Goal: Contribute content: Contribute content

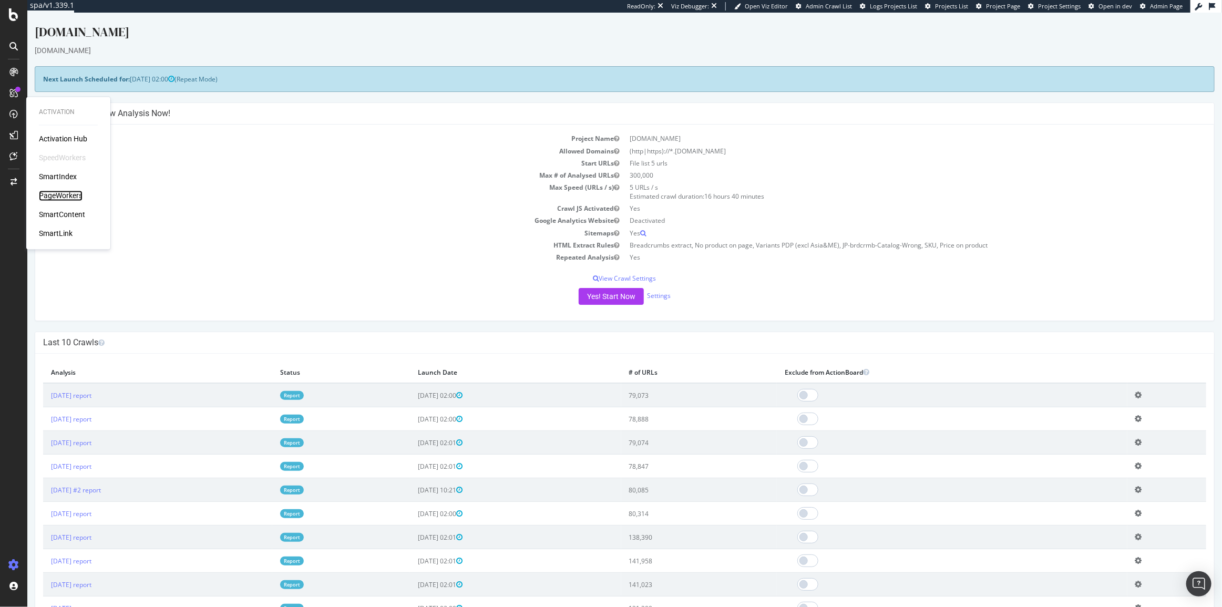
click at [73, 193] on div "PageWorkers" at bounding box center [61, 196] width 44 height 11
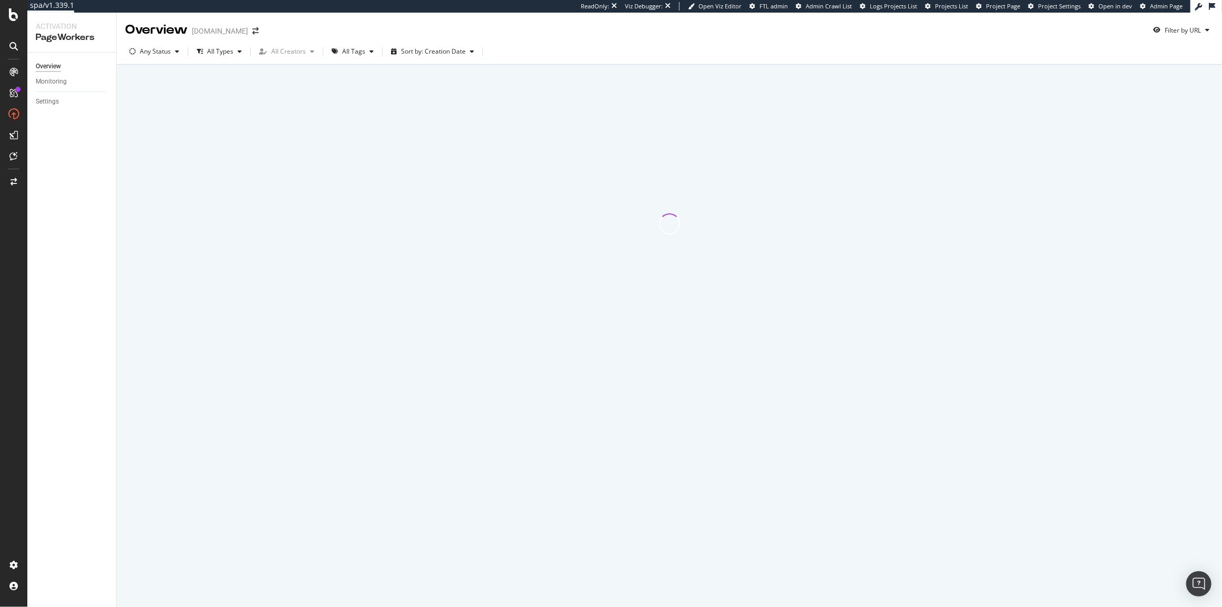
click at [509, 42] on div "Any Status All Types All Creators All Tags Sort by: Creation Date" at bounding box center [669, 52] width 1105 height 26
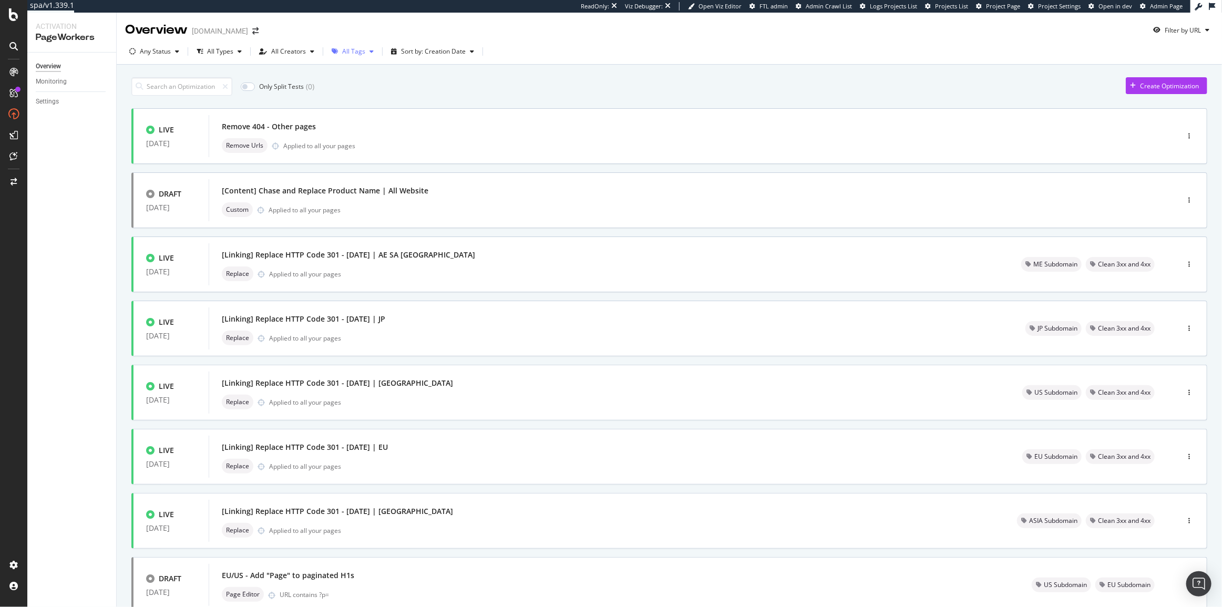
click at [352, 55] on div "All Tags" at bounding box center [353, 51] width 23 height 6
click at [366, 158] on div "Content" at bounding box center [358, 160] width 23 height 9
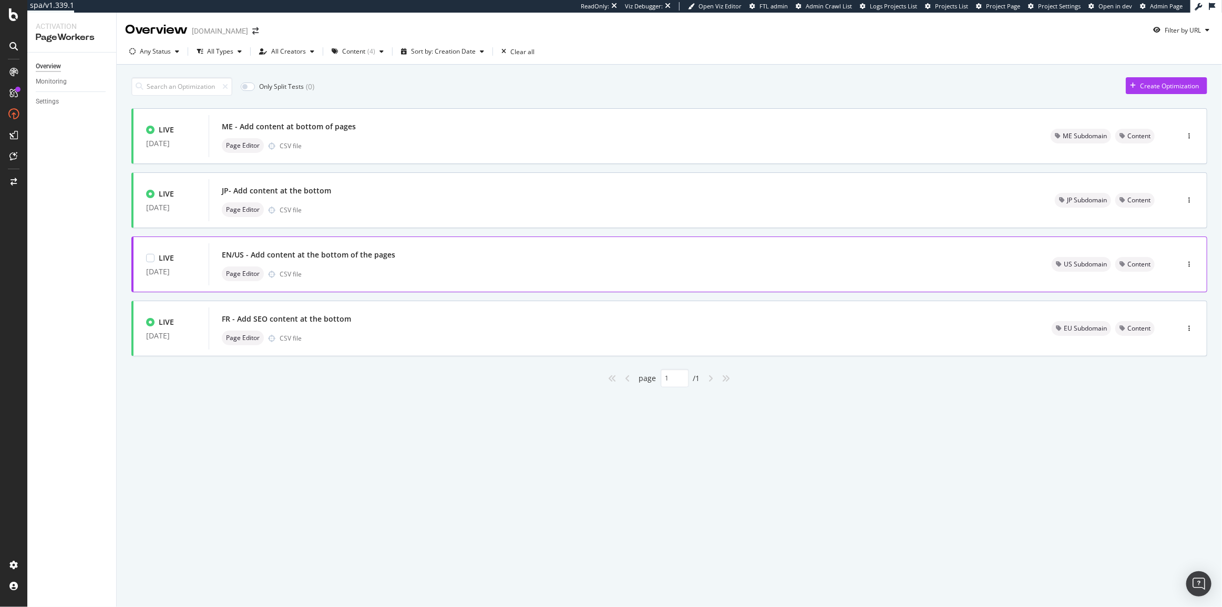
click at [514, 245] on div "EN/US - Add content at the bottom of the pages Page Editor CSV file" at bounding box center [624, 264] width 830 height 42
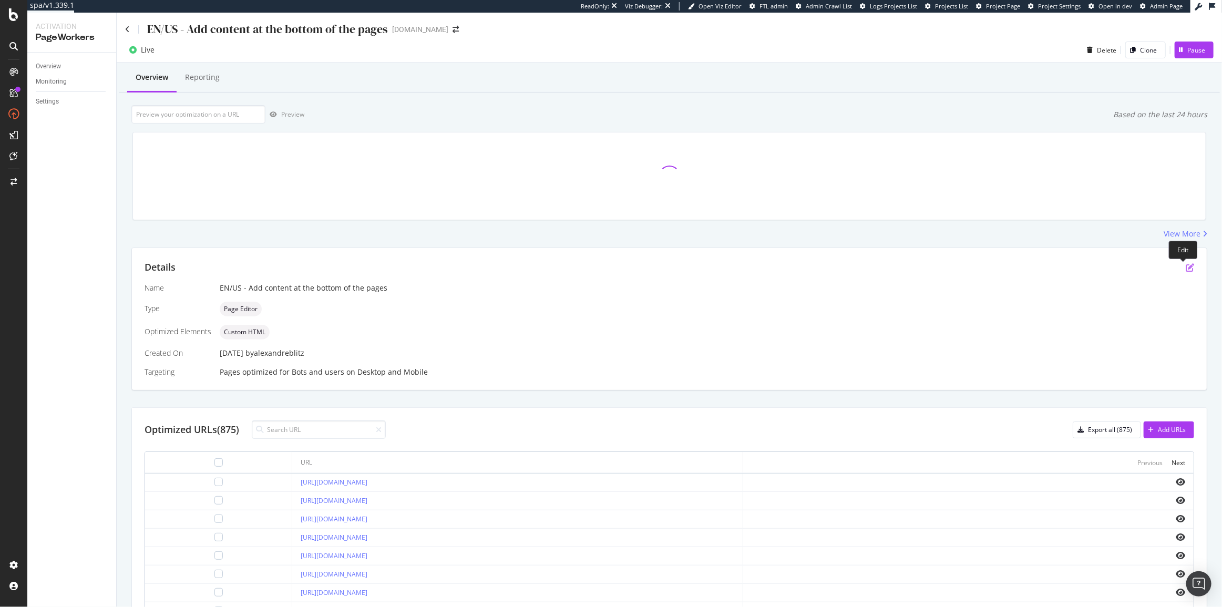
click at [1186, 267] on icon "pen-to-square" at bounding box center [1190, 267] width 8 height 8
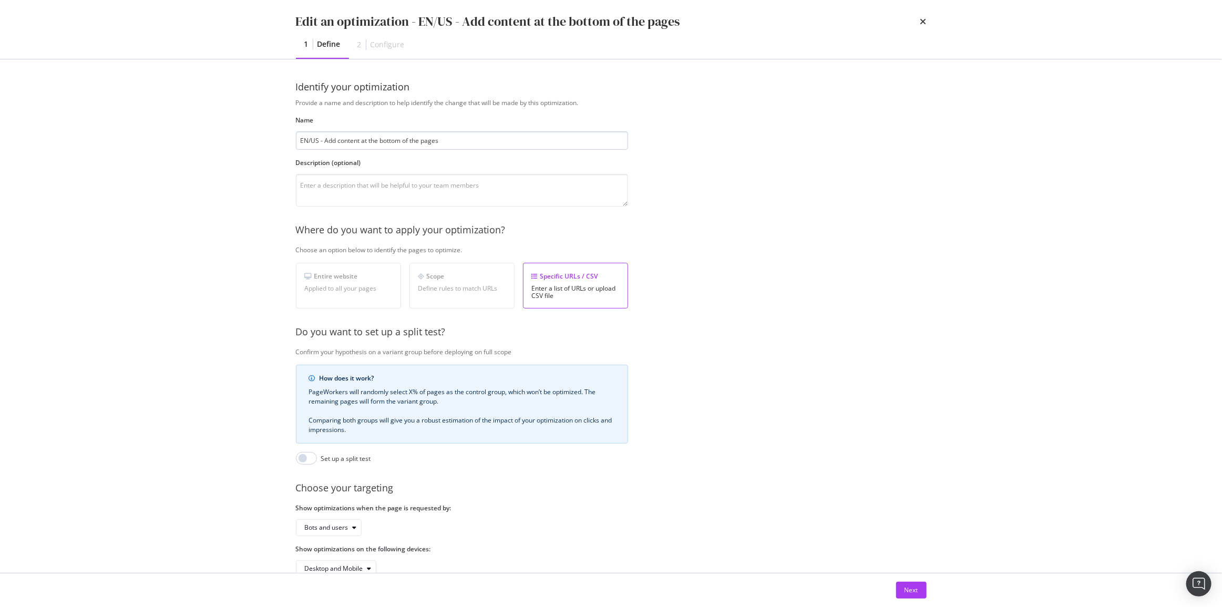
drag, startPoint x: 310, startPoint y: 141, endPoint x: 317, endPoint y: 143, distance: 8.0
click at [317, 143] on input "EN/US - Add content at the bottom of the pages" at bounding box center [462, 140] width 332 height 18
click at [482, 146] on input "EN - Add content at the bottom of the pages" at bounding box center [462, 140] width 332 height 18
drag, startPoint x: 314, startPoint y: 142, endPoint x: 229, endPoint y: 142, distance: 85.1
click at [228, 142] on div "Edit an optimization - EN - Add content at the bottom of the pages 1 Define 2 C…" at bounding box center [611, 303] width 1222 height 607
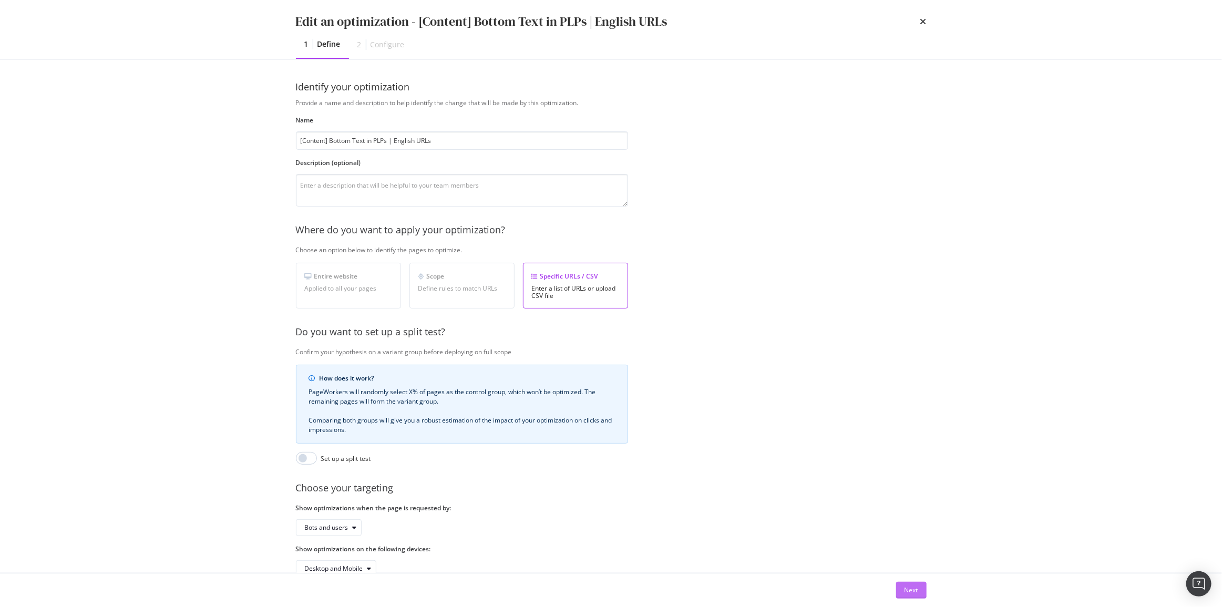
type input "[Content] Bottom Text in PLPs | English URLs"
click at [903, 583] on button "Next" at bounding box center [911, 590] width 30 height 17
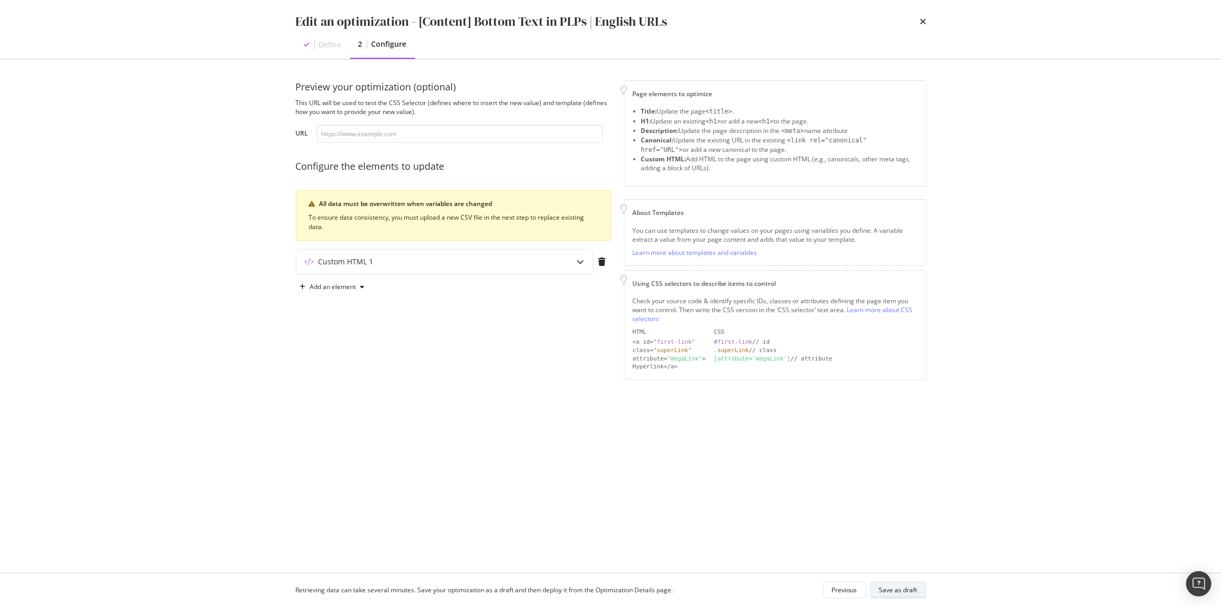
click at [905, 591] on div "Save as draft" at bounding box center [898, 589] width 38 height 9
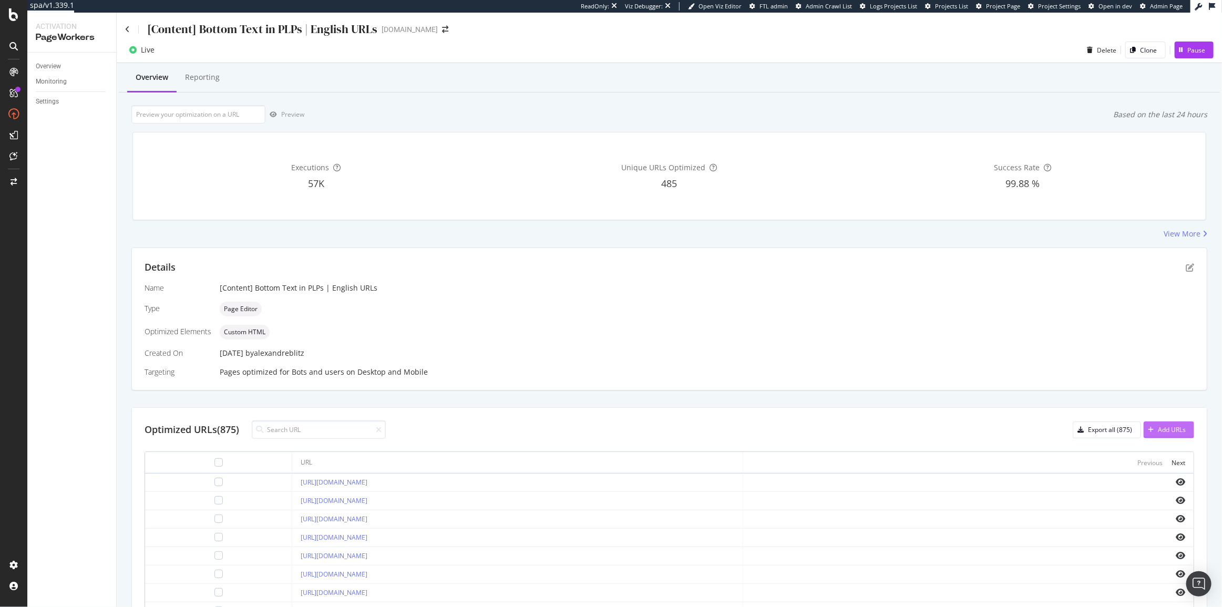
click at [1148, 427] on icon "button" at bounding box center [1151, 430] width 6 height 6
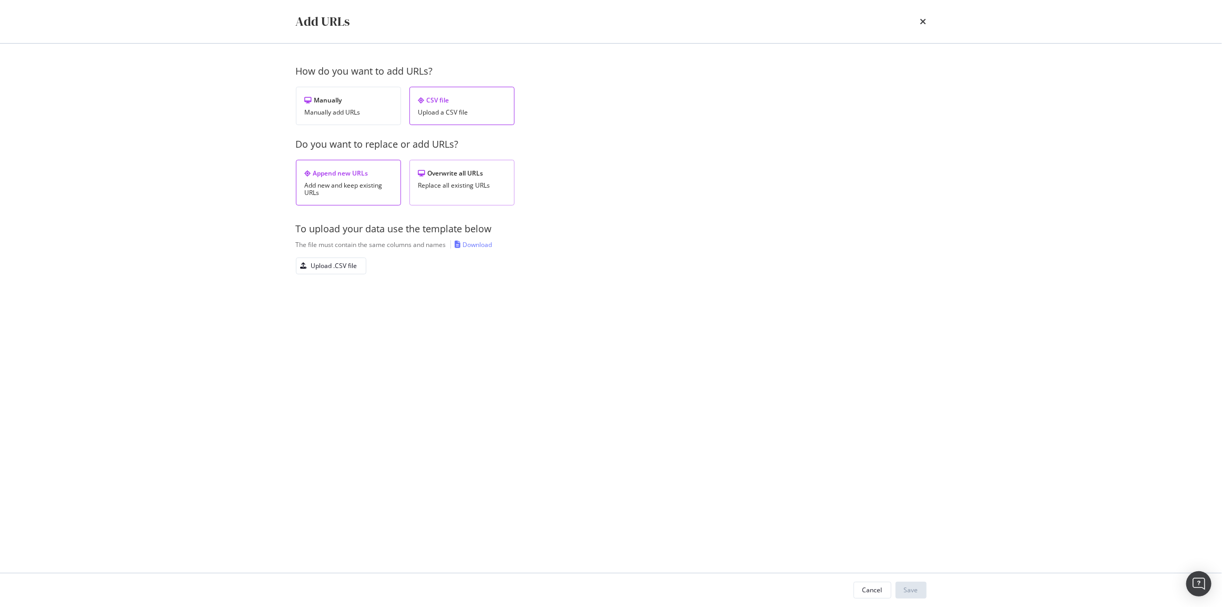
click at [493, 182] on div "Replace all existing URLs" at bounding box center [461, 185] width 87 height 7
click at [339, 271] on div "Upload .CSV file" at bounding box center [326, 266] width 61 height 15
click at [914, 587] on div "Save" at bounding box center [911, 589] width 14 height 9
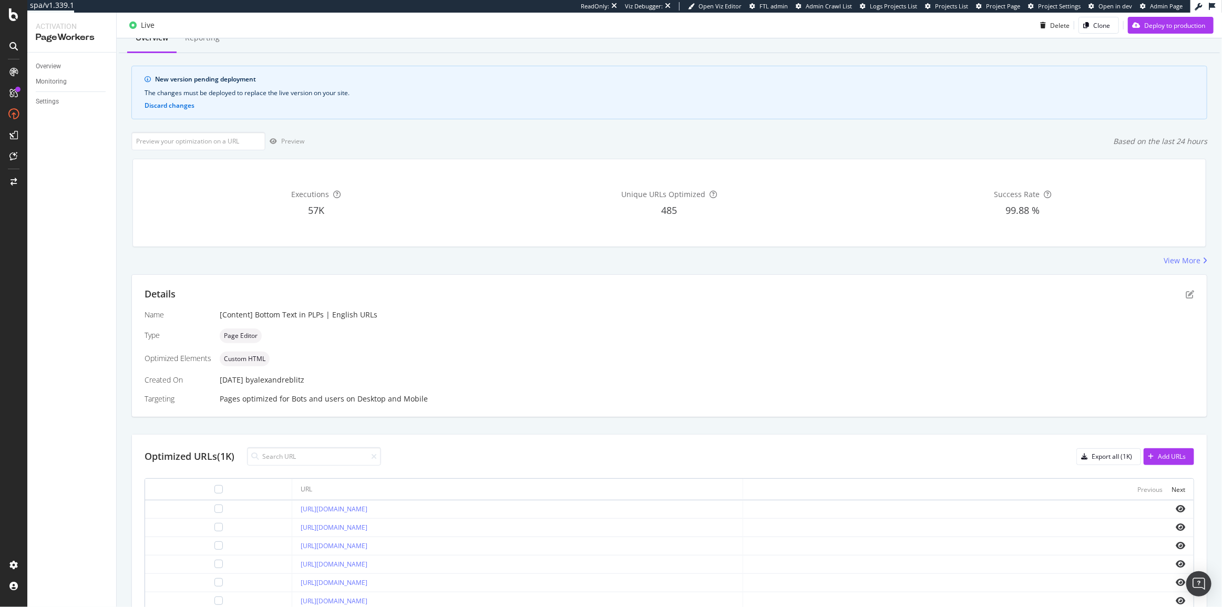
scroll to position [47, 0]
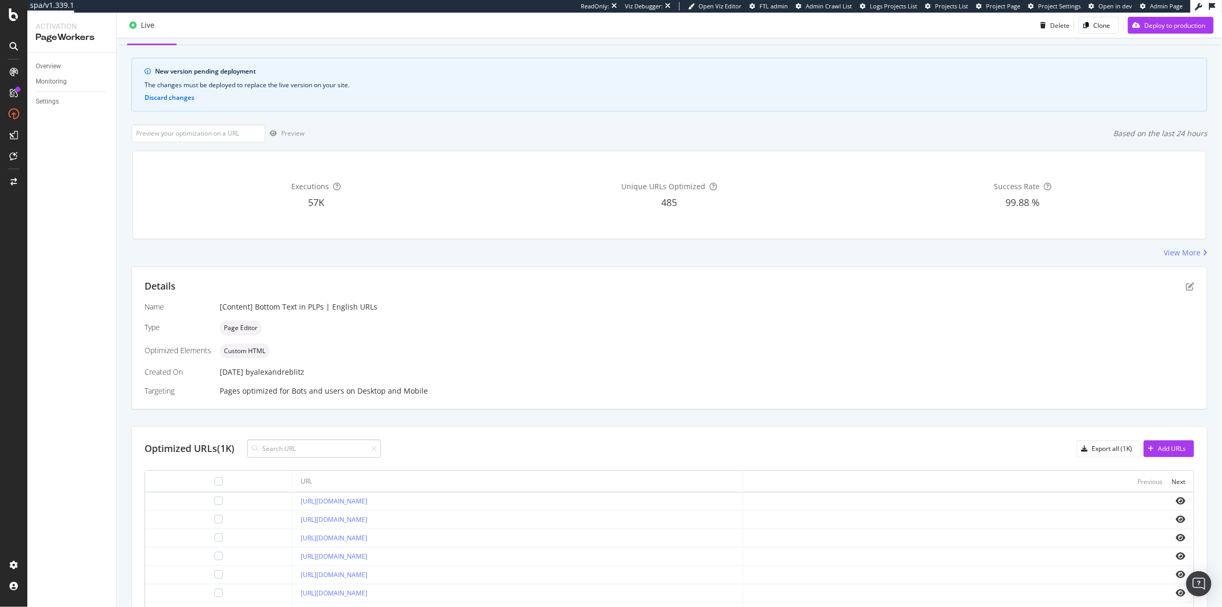
click at [329, 441] on input at bounding box center [314, 448] width 134 height 18
type input "[URL]."
click at [1176, 573] on icon "eye" at bounding box center [1180, 574] width 9 height 8
click at [1187, 286] on div "Details Name [Content] Bottom Text in PLPs | English URLs Type Page Editor Opti…" at bounding box center [669, 338] width 1075 height 142
click at [1186, 286] on icon "pen-to-square" at bounding box center [1190, 286] width 8 height 8
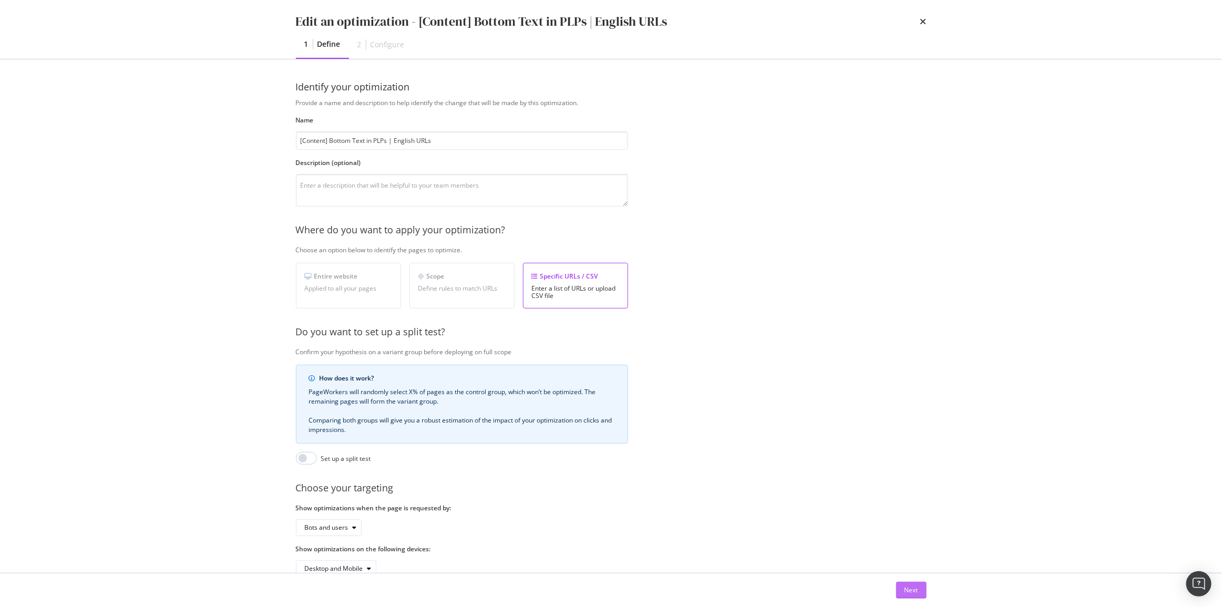
click at [925, 593] on div "Next" at bounding box center [611, 590] width 673 height 34
click at [915, 593] on div "Next" at bounding box center [911, 589] width 14 height 9
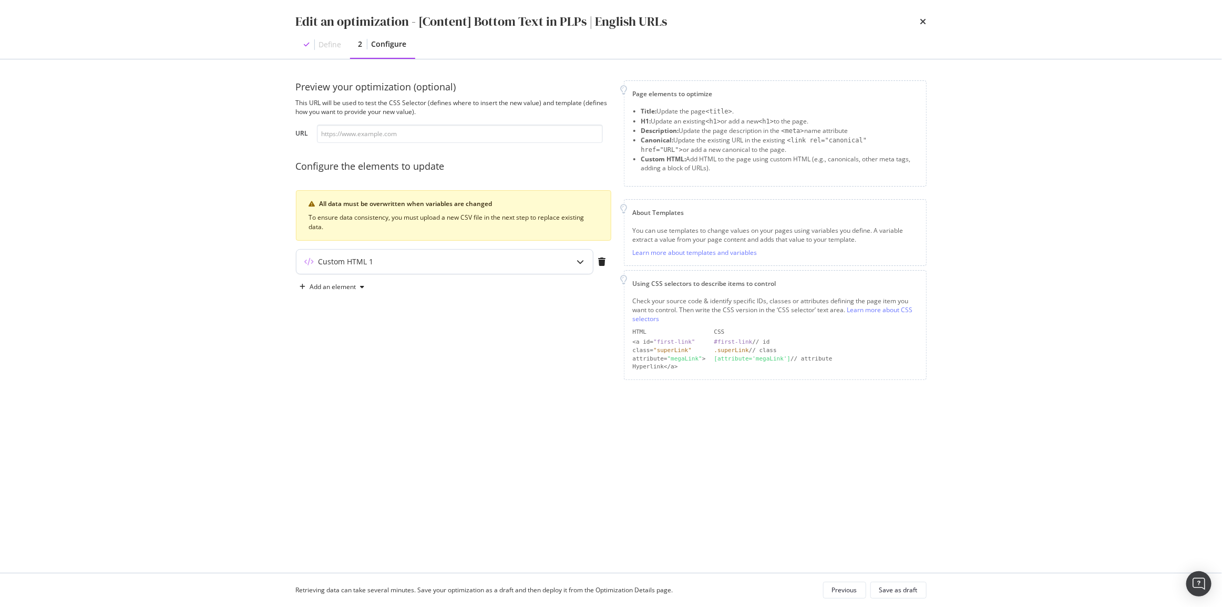
click at [421, 262] on div "Custom HTML 1" at bounding box center [423, 261] width 255 height 11
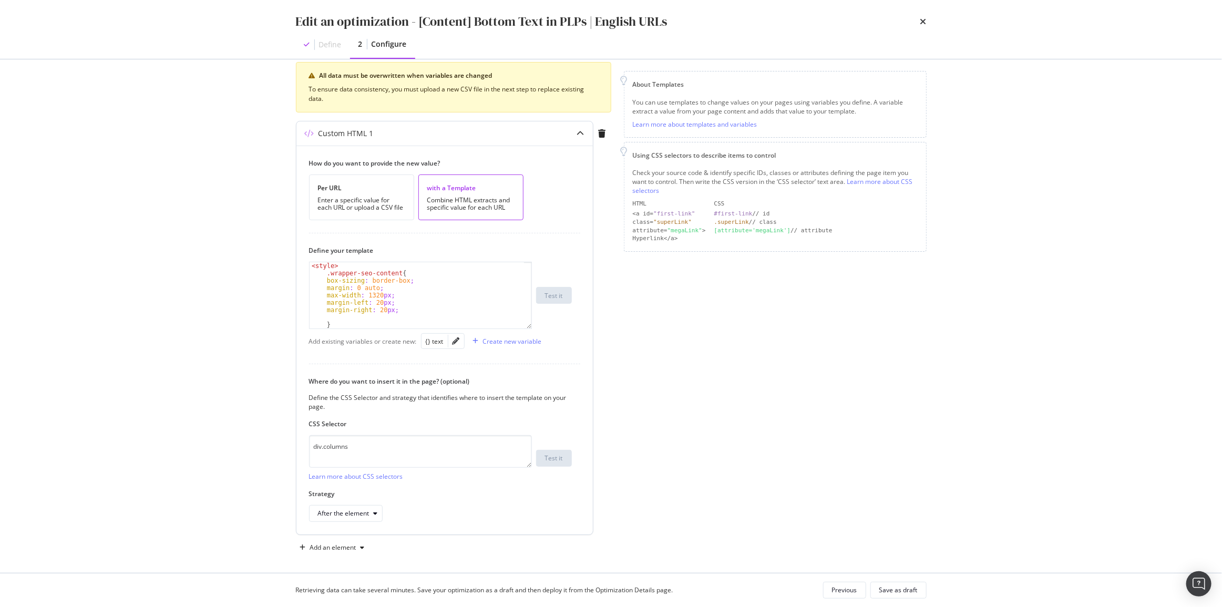
scroll to position [131, 0]
click at [378, 458] on textarea "div.columns" at bounding box center [420, 448] width 223 height 33
paste textarea "maincontent"
type textarea "#maincontent"
click at [358, 520] on div "How do you want to provide the new value? Per URL Enter a specific value for ea…" at bounding box center [444, 336] width 296 height 389
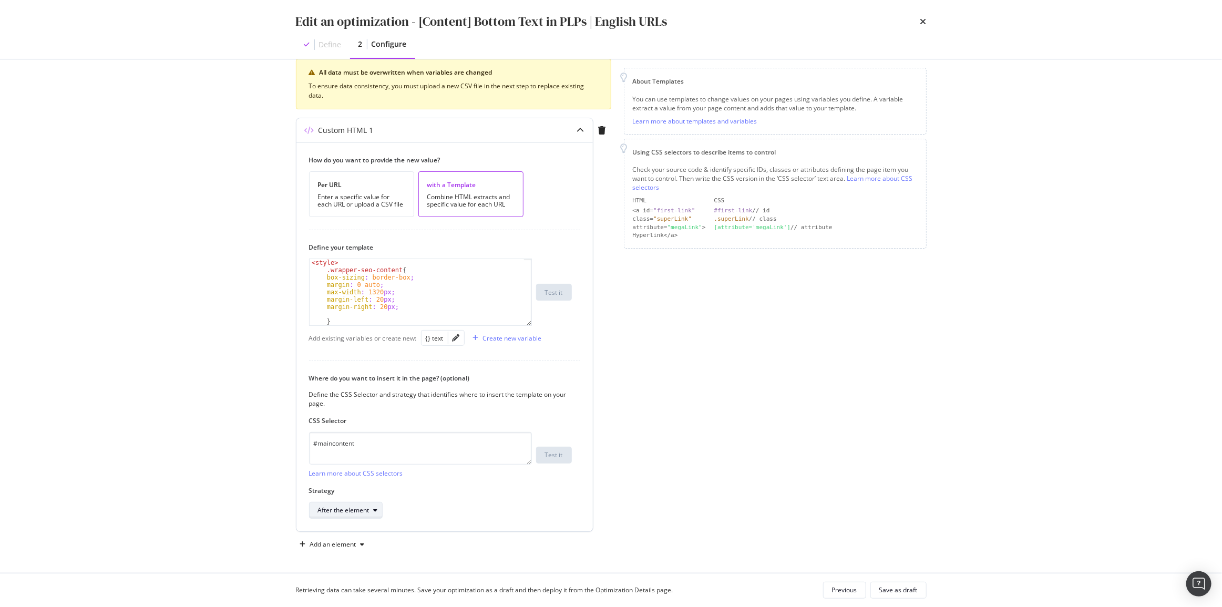
click at [360, 513] on div "After the element" at bounding box center [350, 510] width 64 height 15
click at [406, 418] on div "Inside the element, at the end" at bounding box center [365, 421] width 87 height 9
click at [397, 456] on textarea "#maincontent" at bounding box center [420, 448] width 223 height 33
click at [904, 590] on div "Save as draft" at bounding box center [898, 589] width 38 height 9
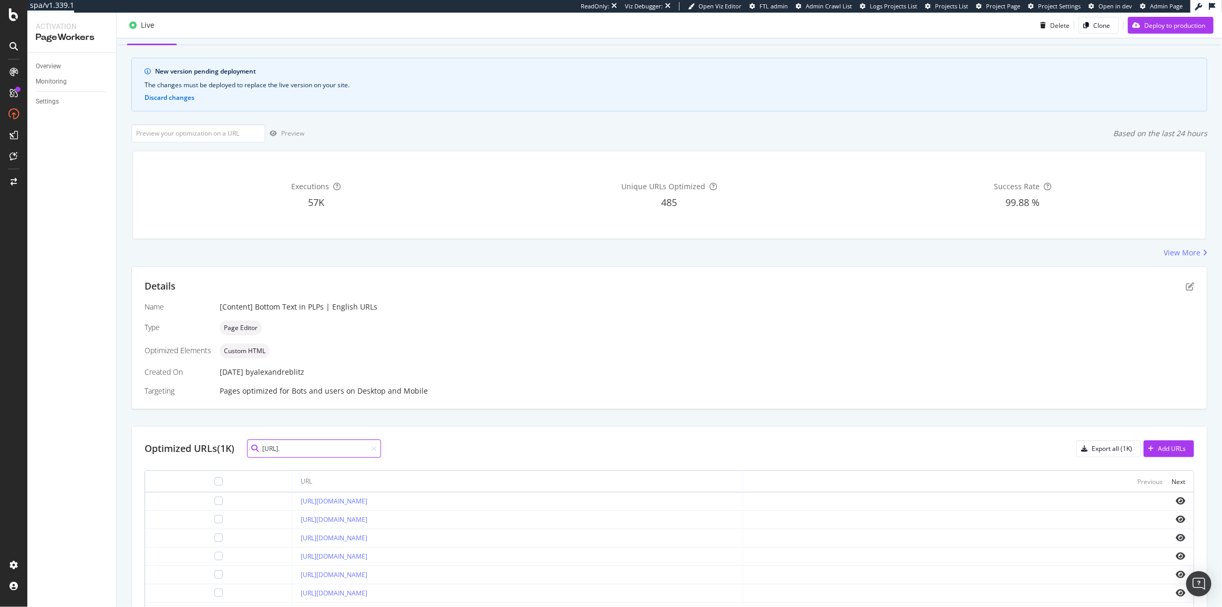
drag, startPoint x: 317, startPoint y: 444, endPoint x: 280, endPoint y: 453, distance: 38.5
click at [280, 453] on input "[URL]." at bounding box center [314, 448] width 134 height 18
click at [287, 451] on input "[URL]." at bounding box center [314, 448] width 134 height 18
click at [308, 447] on input "[URL]." at bounding box center [314, 448] width 134 height 18
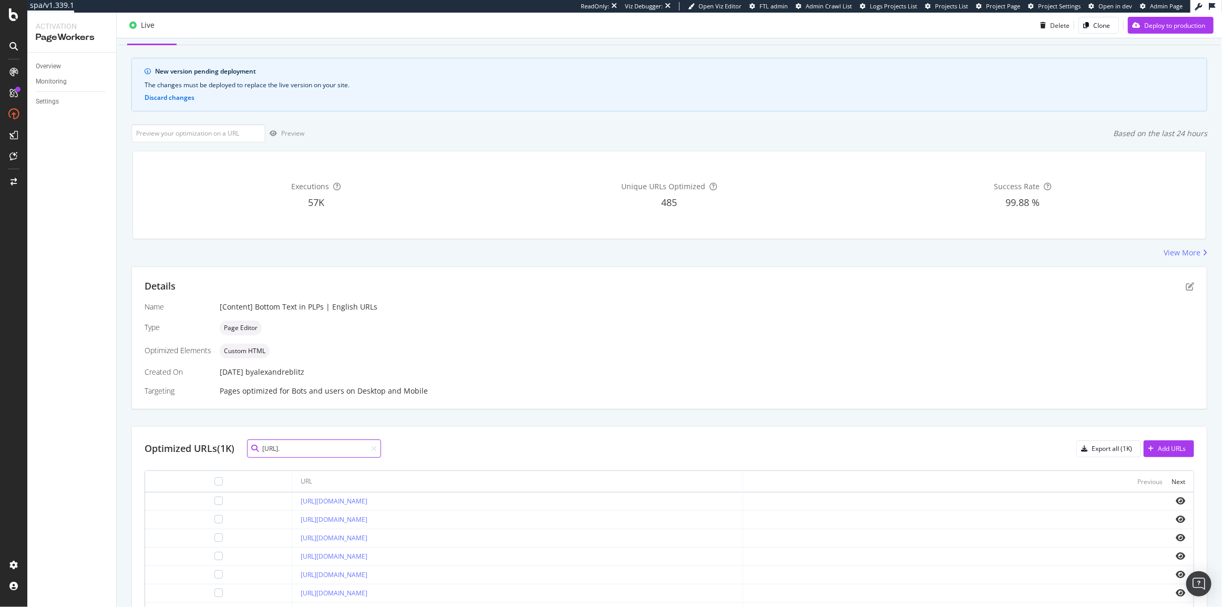
click at [293, 451] on input "[URL]." at bounding box center [314, 448] width 134 height 18
type input "[URL]."
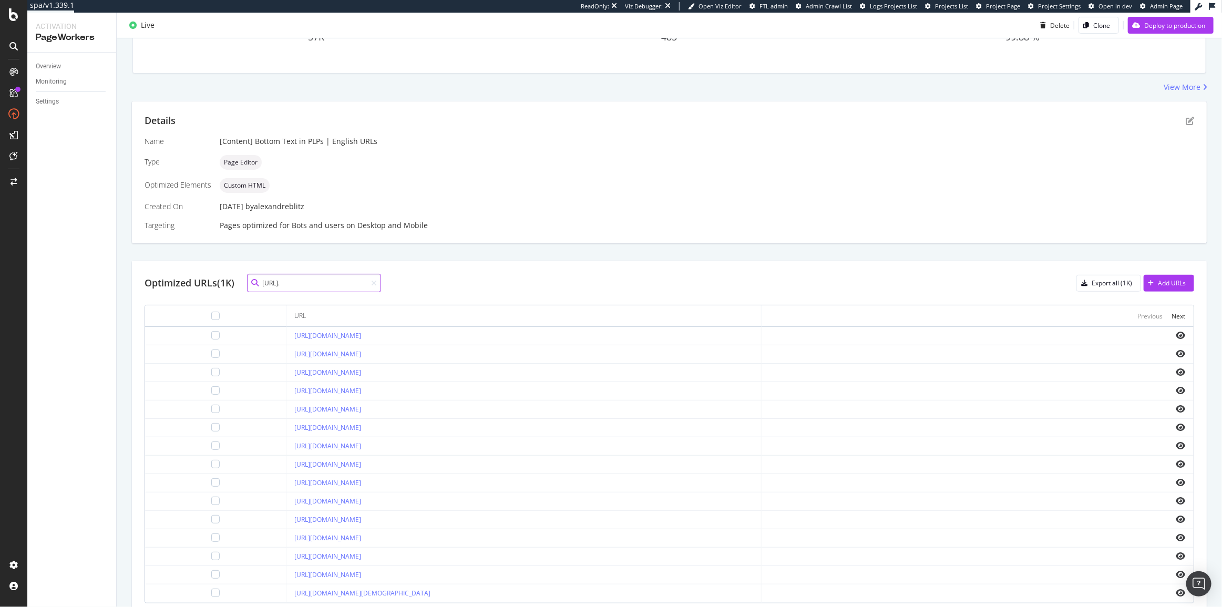
scroll to position [257, 0]
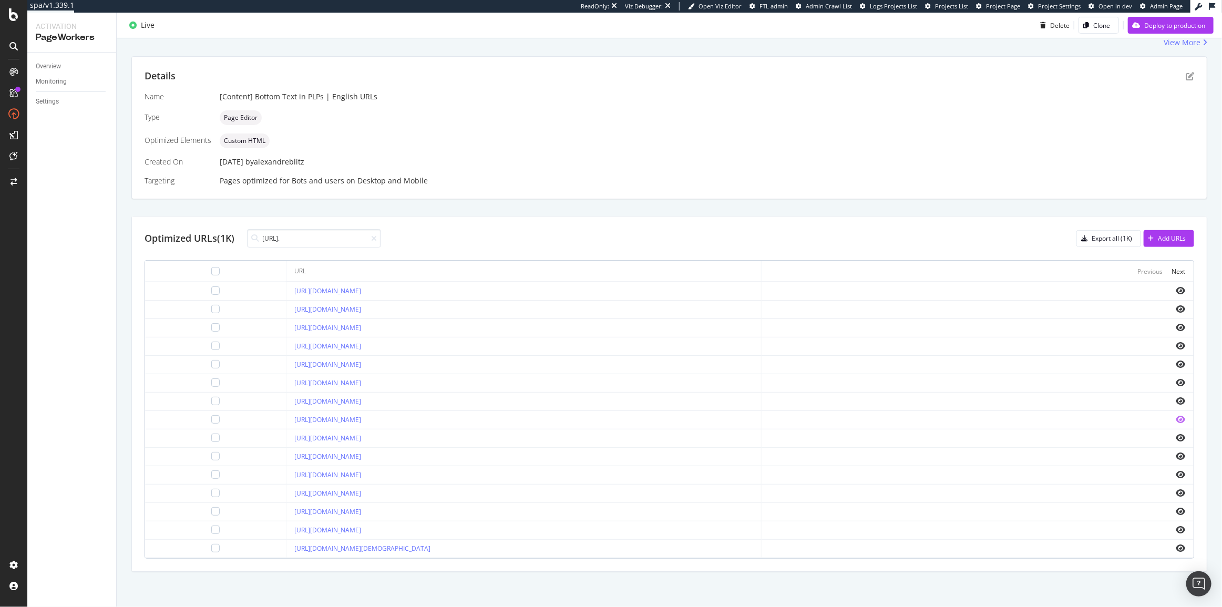
click at [1176, 417] on icon "eye" at bounding box center [1180, 419] width 9 height 8
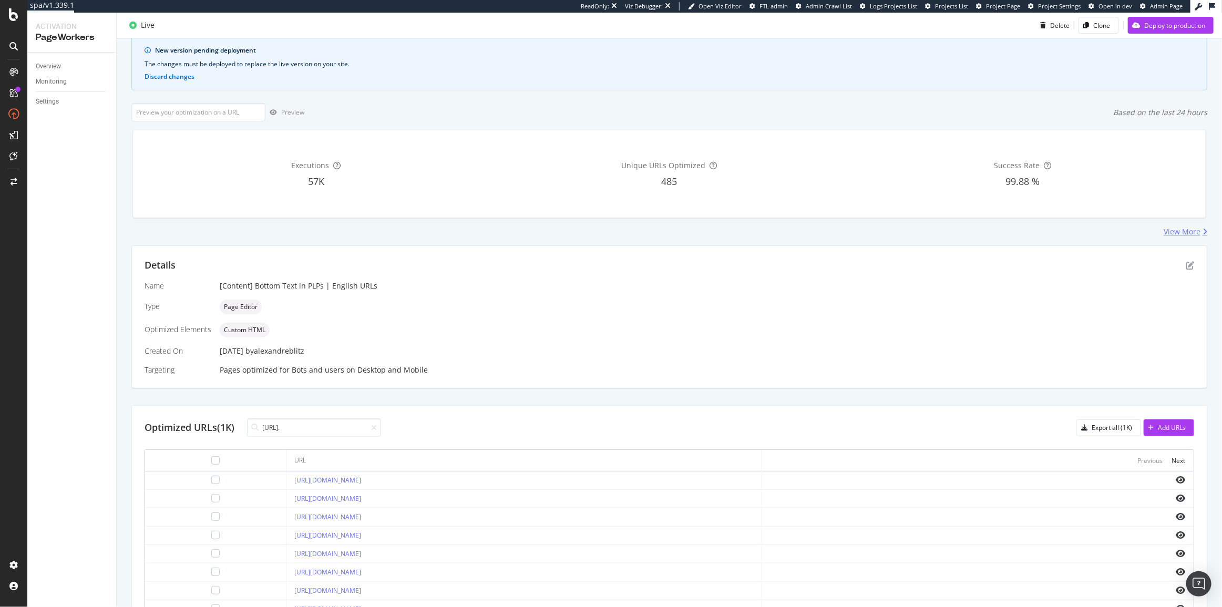
scroll to position [67, 0]
click at [1186, 271] on icon "pen-to-square" at bounding box center [1190, 267] width 8 height 8
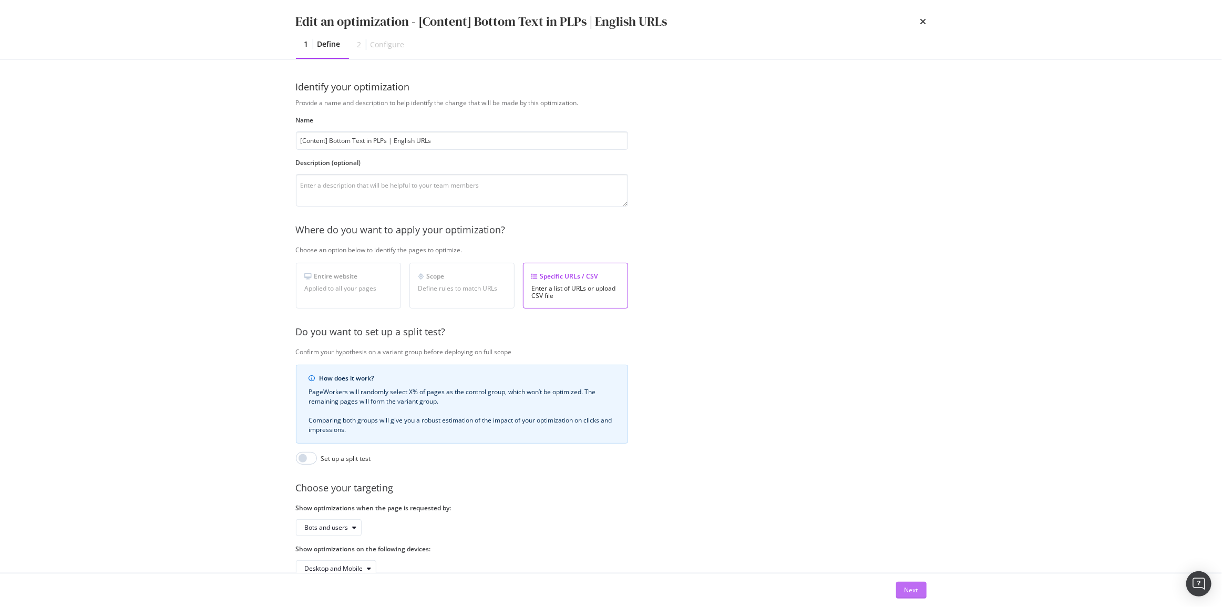
click at [906, 585] on div "Next" at bounding box center [911, 589] width 14 height 9
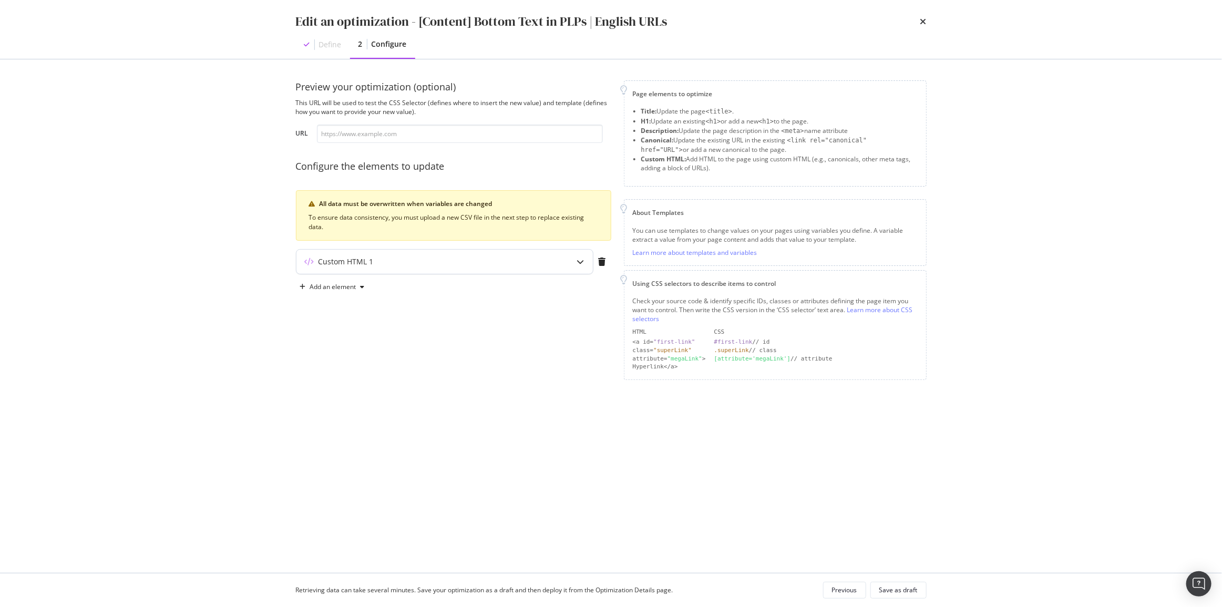
click at [497, 263] on div "Custom HTML 1" at bounding box center [423, 261] width 255 height 11
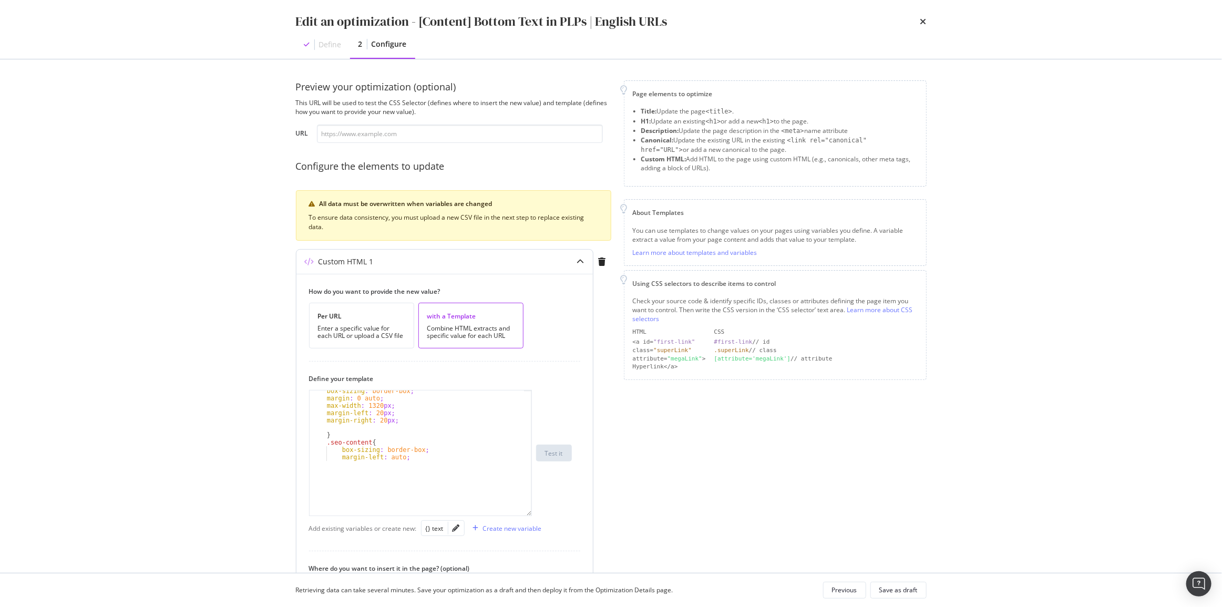
scroll to position [20, 0]
drag, startPoint x: 530, startPoint y: 454, endPoint x: 531, endPoint y: 542, distance: 88.3
click at [531, 542] on div "box-sizing : border-box ; margin : 0 auto ; max-width : 1320 px ; margin-left :…" at bounding box center [420, 468] width 223 height 156
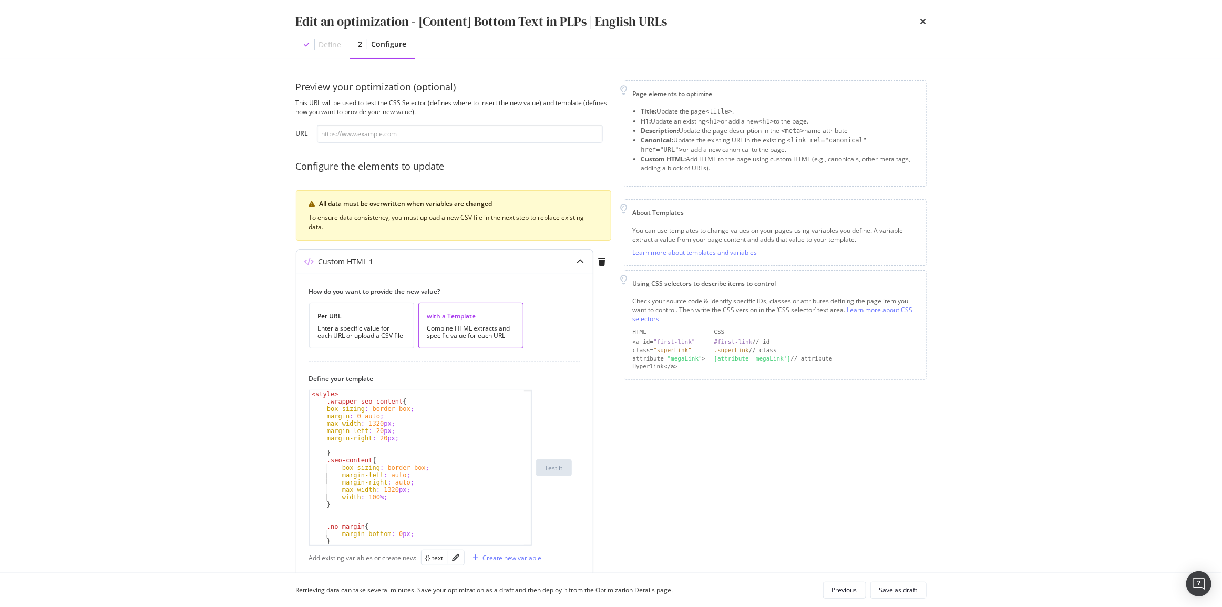
click at [330, 448] on div "< style > .wrapper-seo-content { box-sizing : border-box ; margin : 0 auto ; ma…" at bounding box center [417, 474] width 215 height 169
click at [336, 448] on div "< style > .wrapper-seo-content { box-sizing : border-box ; margin : 0 auto ; ma…" at bounding box center [417, 474] width 215 height 169
type textarea "}"
click at [337, 515] on div "< style > .wrapper-seo-content { box-sizing : border-box ; margin : 0 auto ; ma…" at bounding box center [417, 474] width 215 height 169
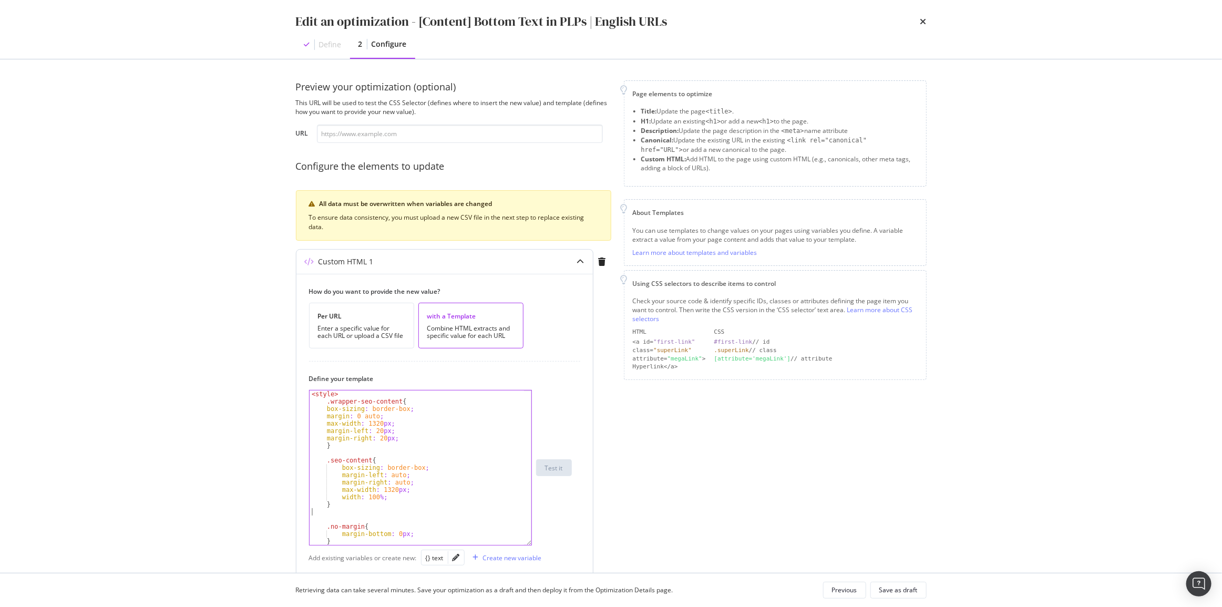
scroll to position [0, 0]
click at [341, 445] on div "< style > .wrapper-seo-content { box-sizing : border-box ; margin : 0 auto ; ma…" at bounding box center [417, 474] width 215 height 169
click at [325, 409] on div "< style > .wrapper-seo-content { box-sizing : border-box ; margin : 0 auto ; ma…" at bounding box center [417, 474] width 215 height 169
click at [324, 417] on div "< style > .wrapper-seo-content { box-sizing : border-box ; margin : 0 auto ; ma…" at bounding box center [417, 474] width 215 height 169
click at [324, 424] on div "< style > .wrapper-seo-content { box-sizing : border-box ; margin : 0 auto ; ma…" at bounding box center [417, 474] width 215 height 169
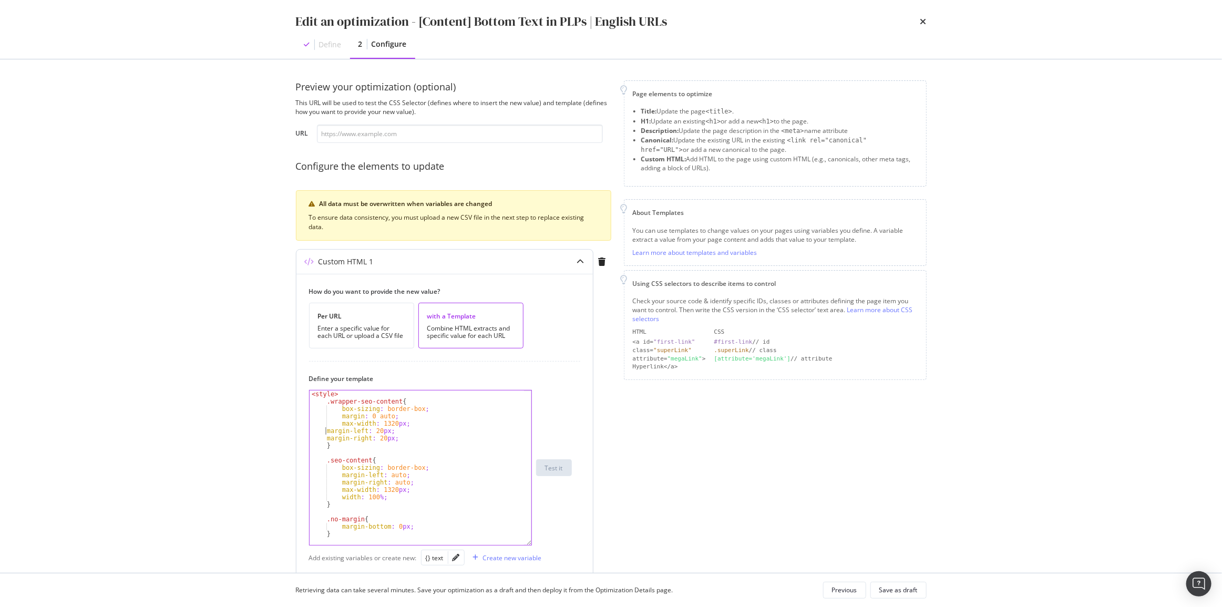
click at [325, 430] on div "< style > .wrapper-seo-content { box-sizing : border-box ; margin : 0 auto ; ma…" at bounding box center [417, 474] width 215 height 169
click at [324, 437] on div "< style > .wrapper-seo-content { box-sizing : border-box ; margin : 0 auto ; ma…" at bounding box center [417, 474] width 215 height 169
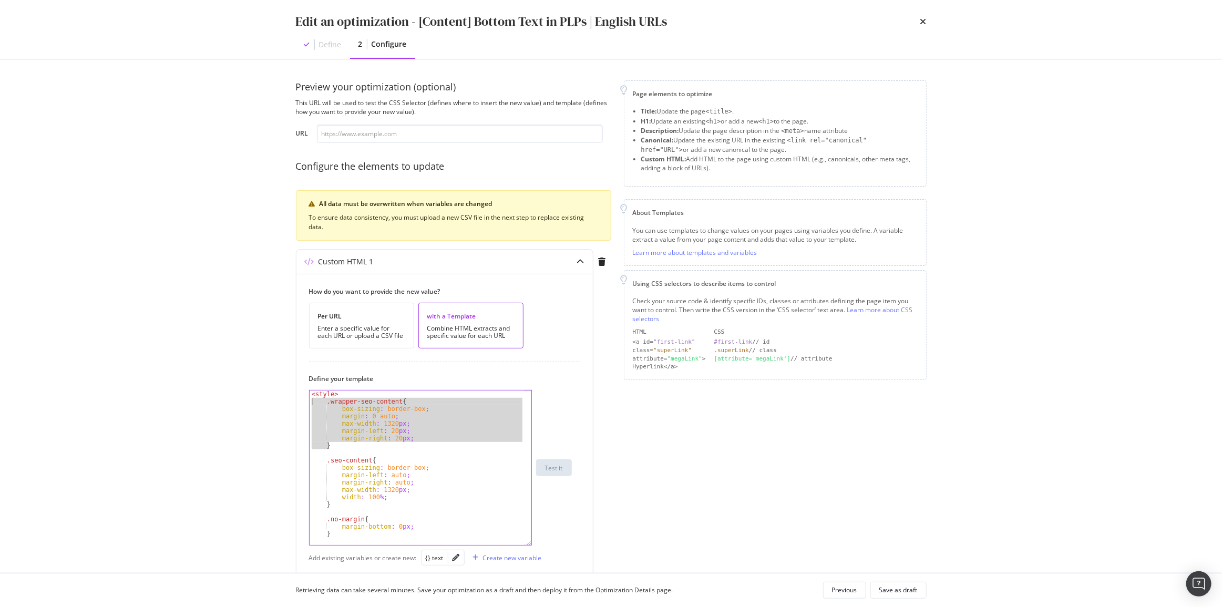
drag, startPoint x: 337, startPoint y: 447, endPoint x: 295, endPoint y: 405, distance: 59.5
click at [295, 405] on div "Preview your optimization (optional) This URL will be used to test the CSS Sele…" at bounding box center [611, 315] width 673 height 513
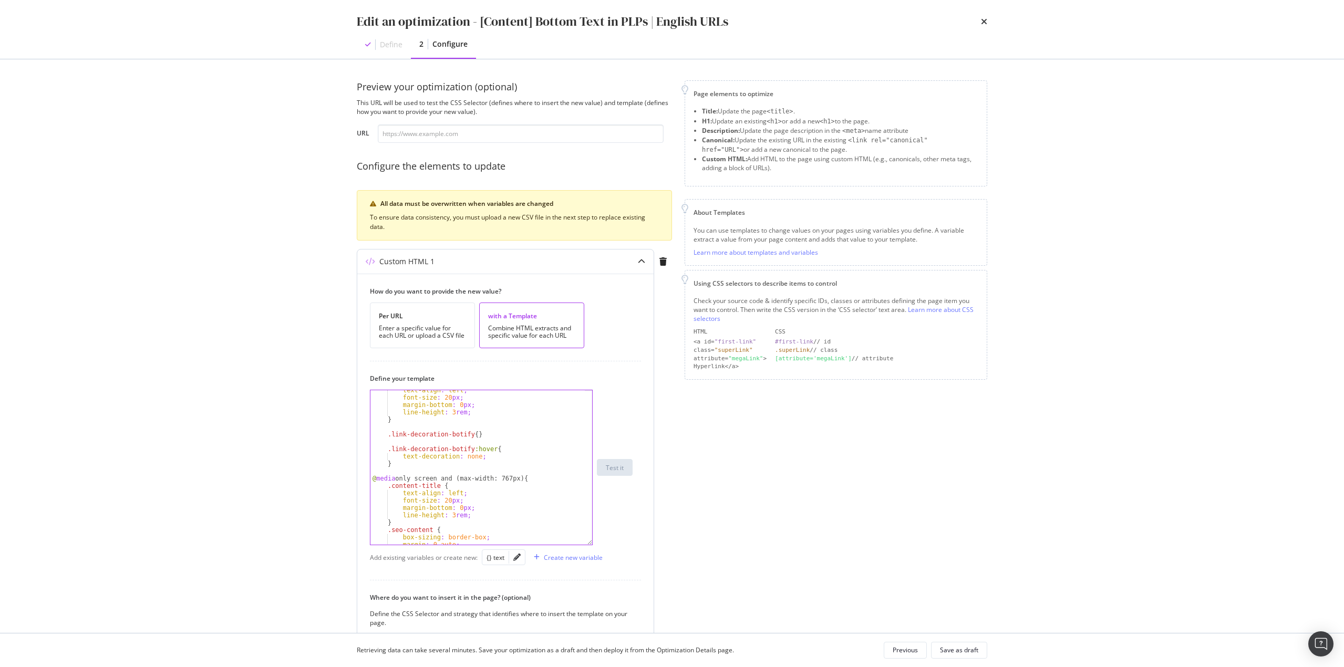
scroll to position [344, 0]
click at [386, 458] on div "} .link-decoration-botify { } .link-decoration-botify :hover { text-decoration …" at bounding box center [477, 469] width 215 height 169
type textarea ".content-title {"
paste textarea "}"
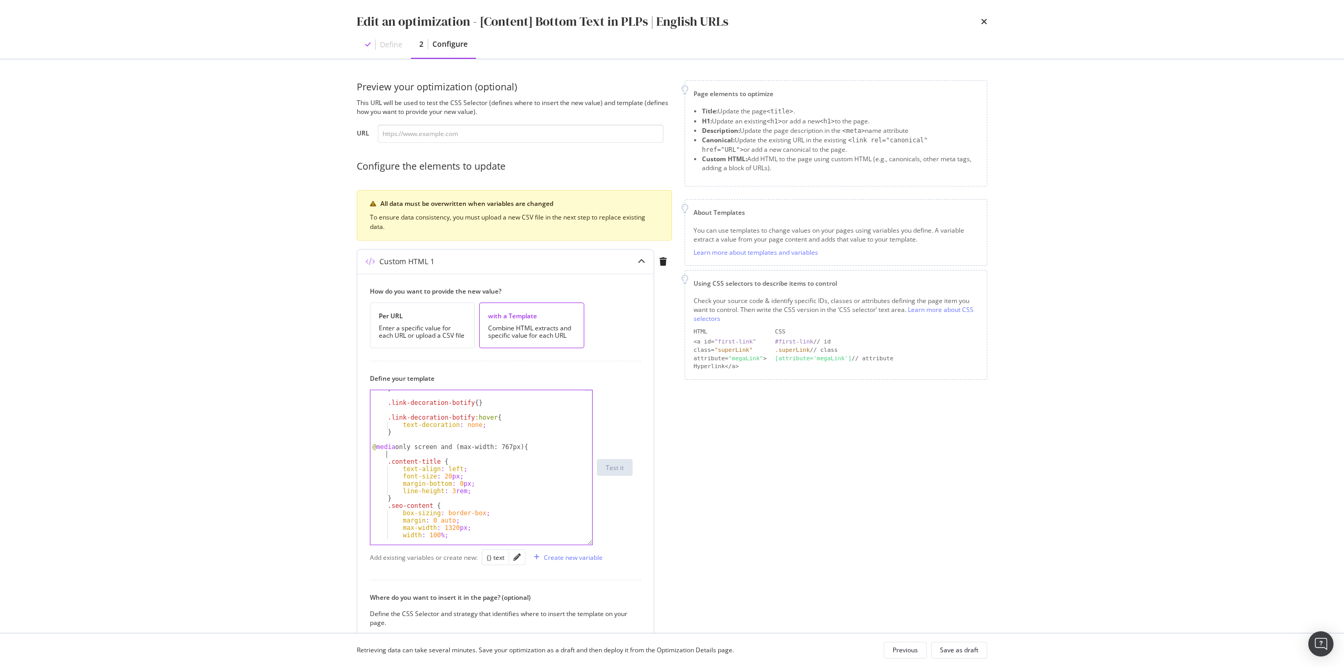
type textarea "}"
click at [399, 458] on div "} .link-decoration-botify { } .link-decoration-botify :hover { text-decoration …" at bounding box center [477, 469] width 214 height 169
drag, startPoint x: 475, startPoint y: 439, endPoint x: 348, endPoint y: 434, distance: 127.3
click at [348, 434] on div "Preview your optimization (optional) This URL will be used to test the CSS Sele…" at bounding box center [672, 346] width 673 height 574
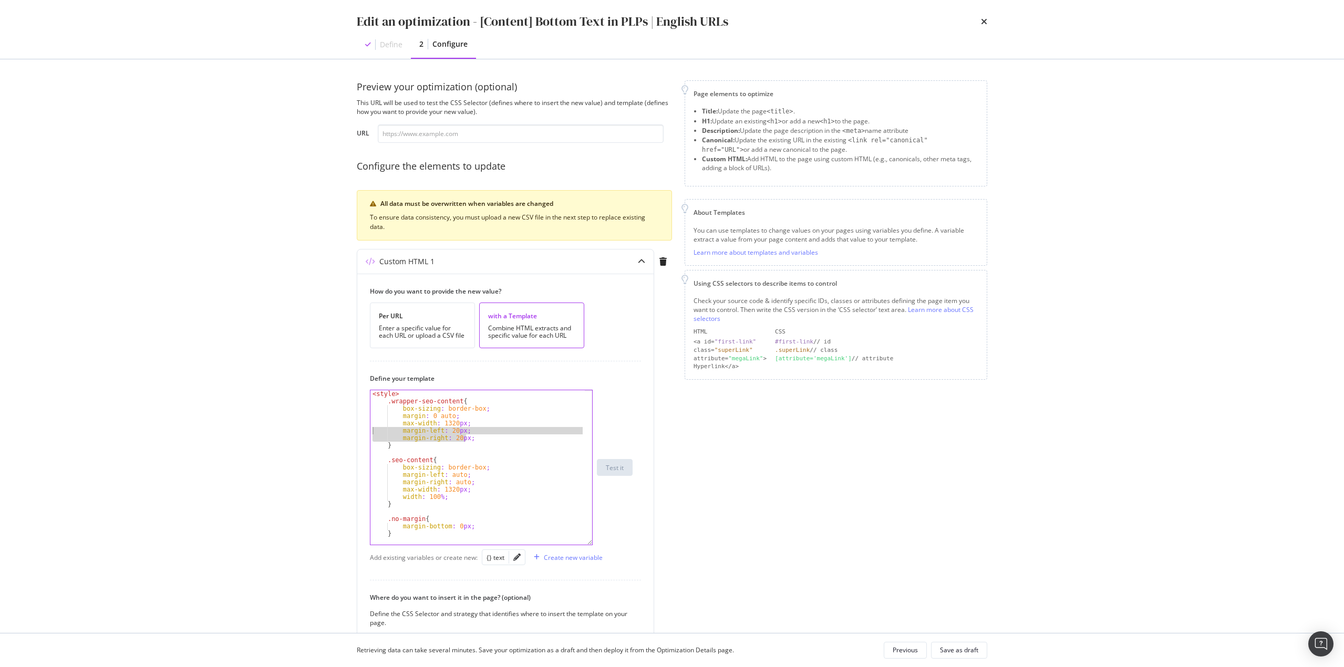
type textarea "margin-left: 20px; margin-right: 20px;"
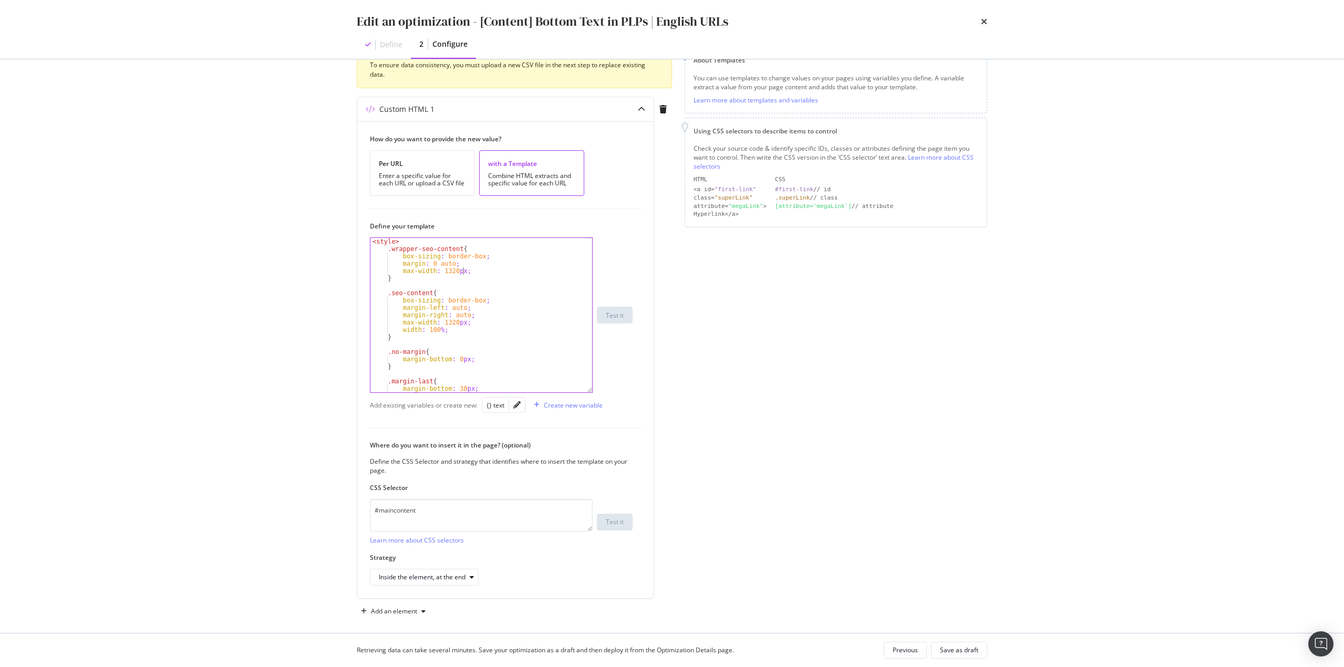
scroll to position [160, 0]
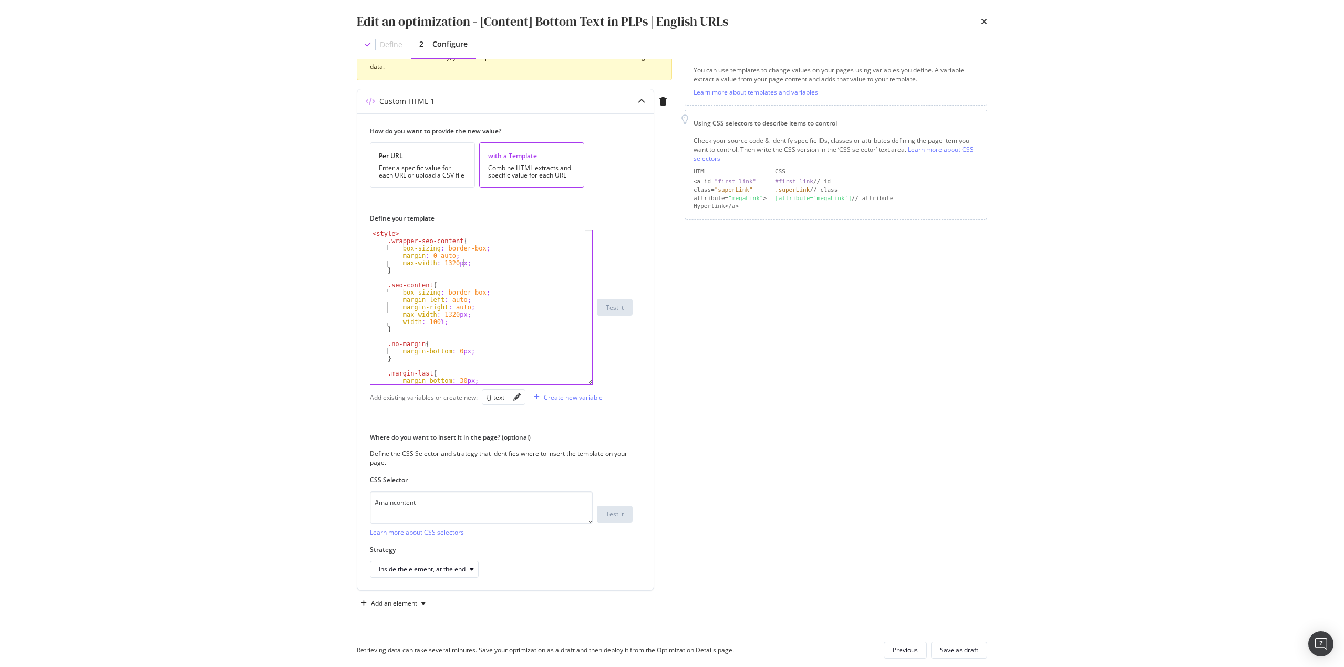
type textarea "max-width: 1320px;"
click at [960, 606] on button "Save as draft" at bounding box center [959, 650] width 56 height 17
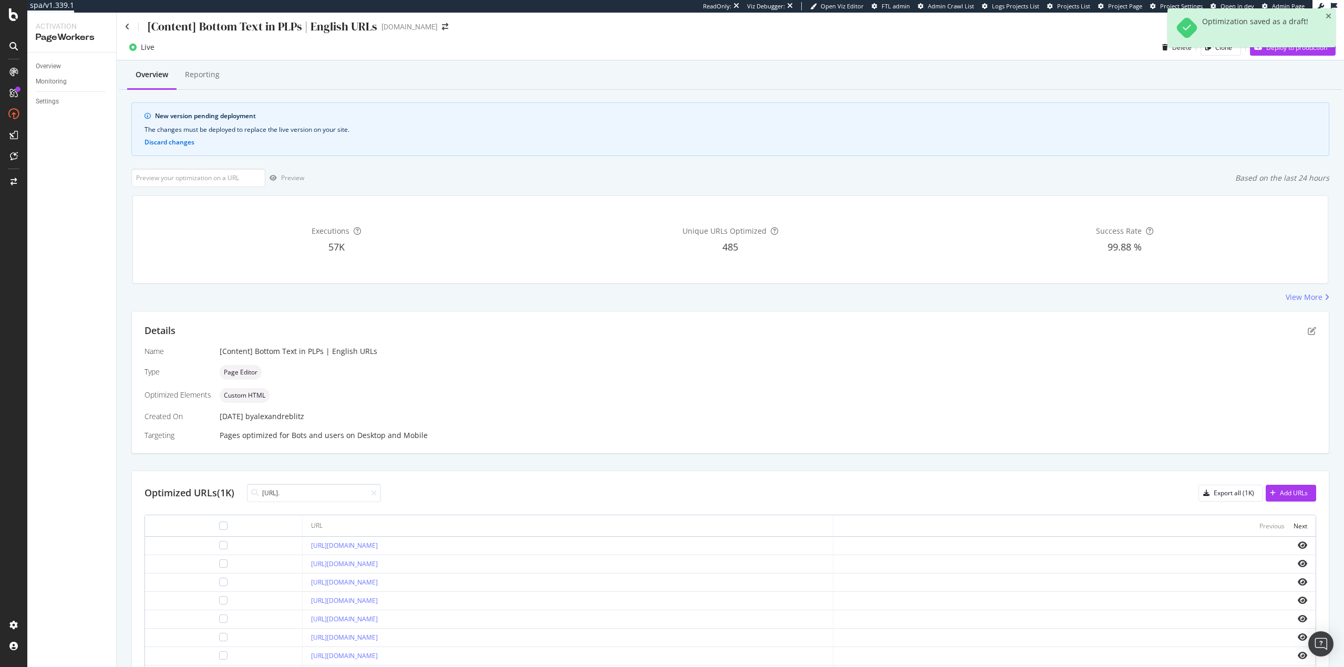
scroll to position [0, 0]
click at [1221, 57] on div "Deploy to production" at bounding box center [1288, 50] width 77 height 16
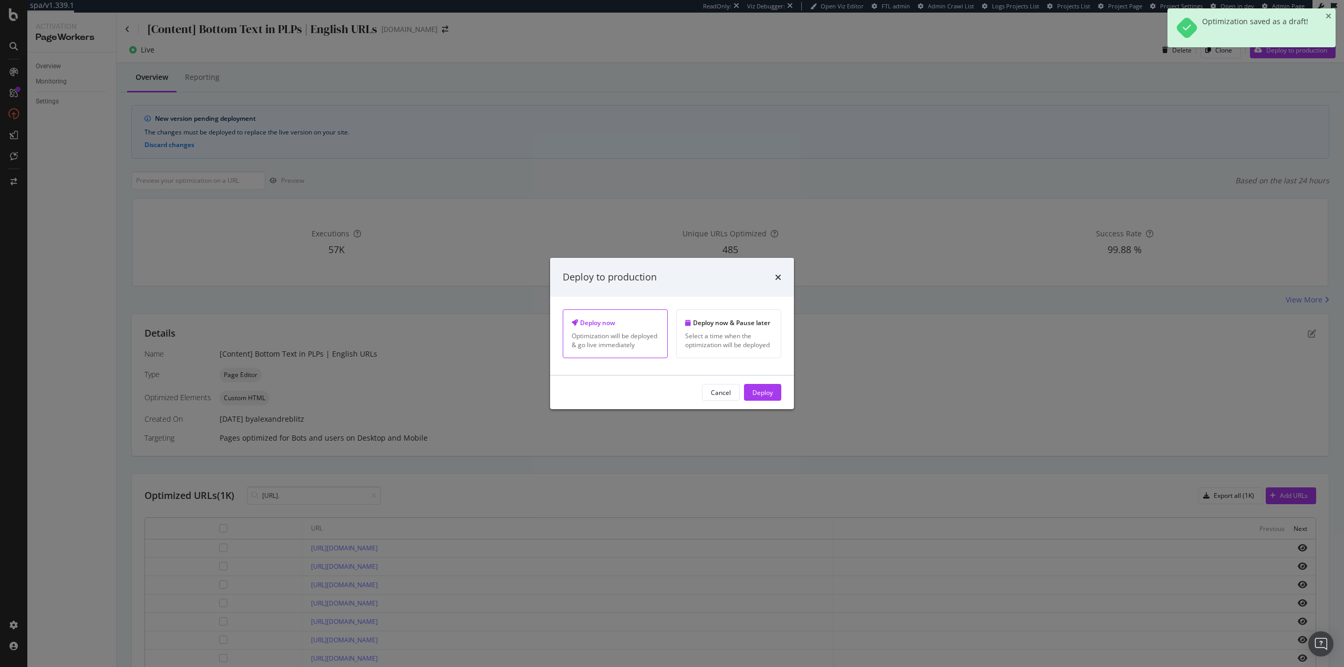
click at [773, 392] on button "Deploy" at bounding box center [762, 392] width 37 height 17
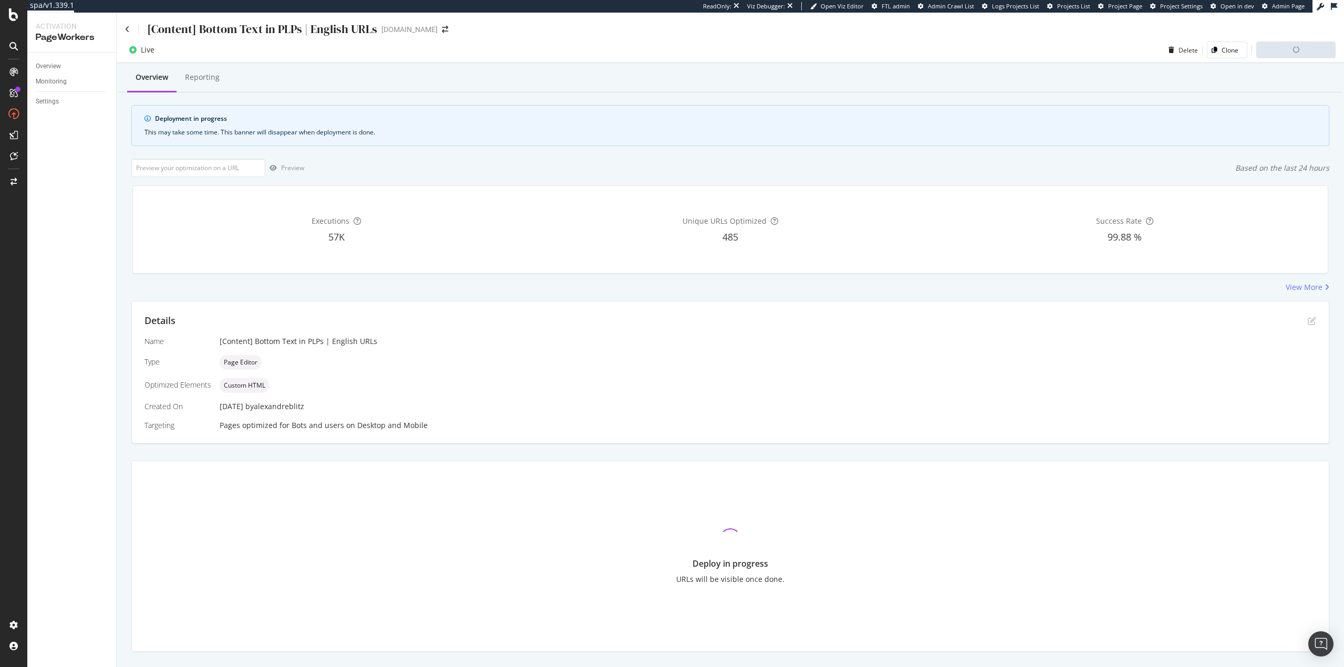
click at [677, 43] on div "Live Delete Clone Deploy in progress" at bounding box center [731, 52] width 1228 height 21
